Goal: Use online tool/utility: Utilize a website feature to perform a specific function

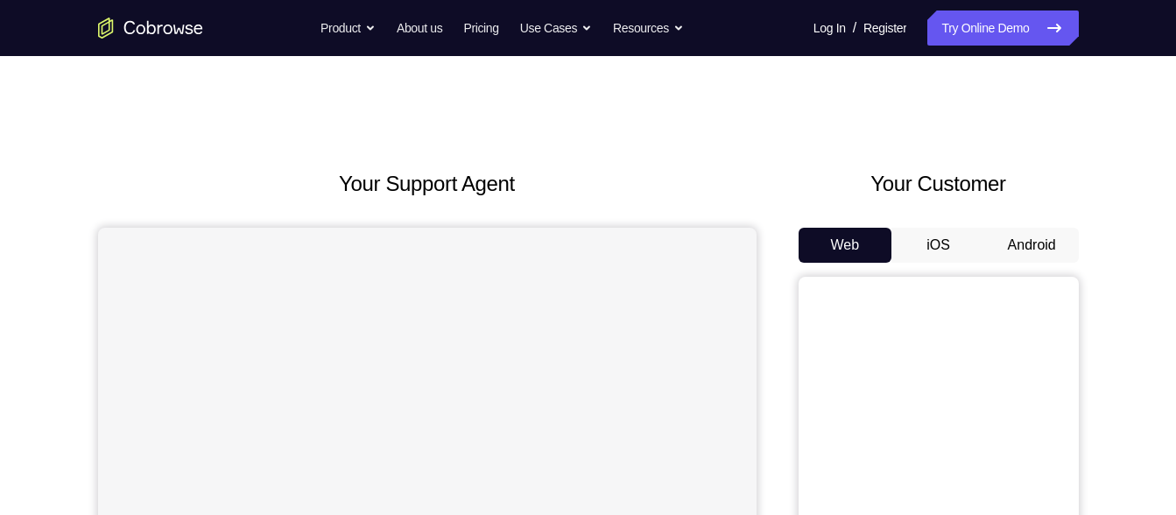
click at [1026, 230] on button "Android" at bounding box center [1032, 245] width 94 height 35
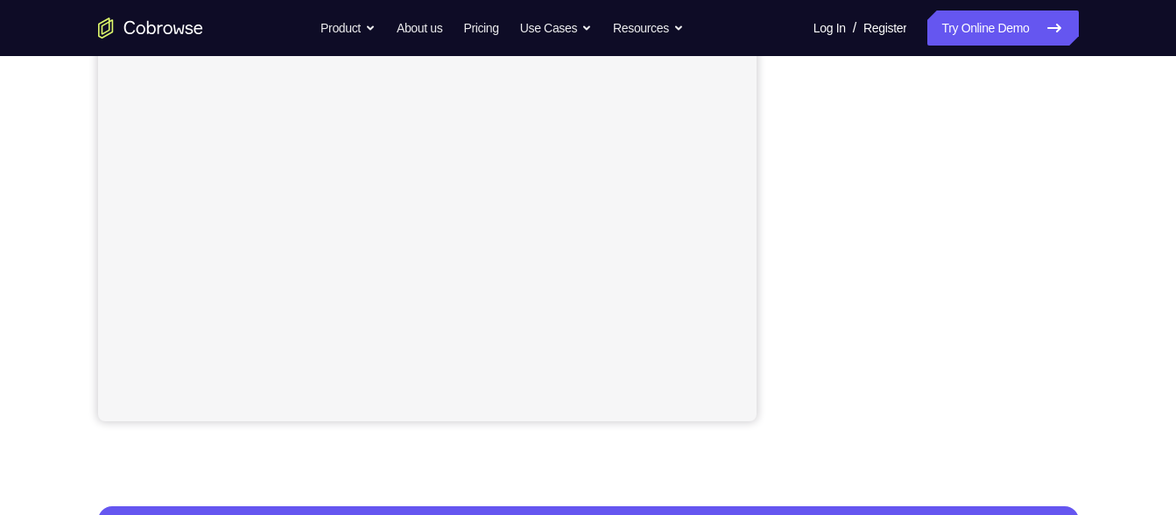
scroll to position [395, 0]
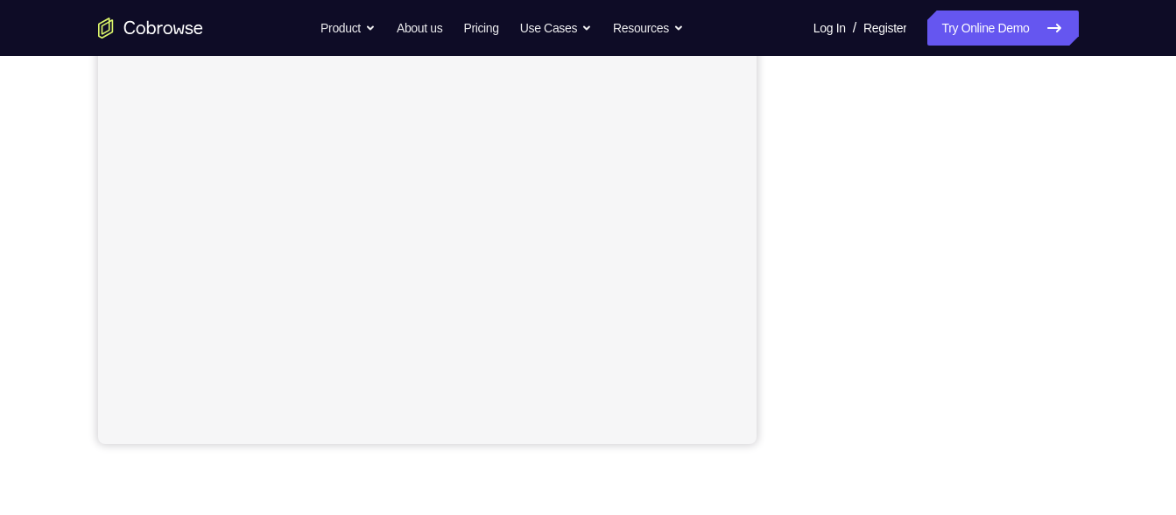
scroll to position [367, 0]
